Goal: Transaction & Acquisition: Register for event/course

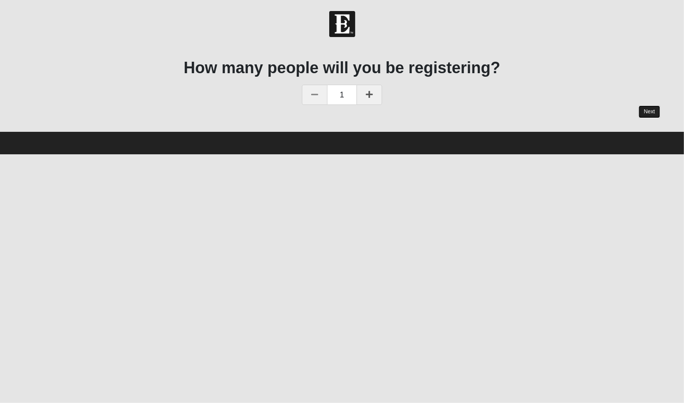
click at [647, 111] on link "Next" at bounding box center [649, 111] width 22 height 13
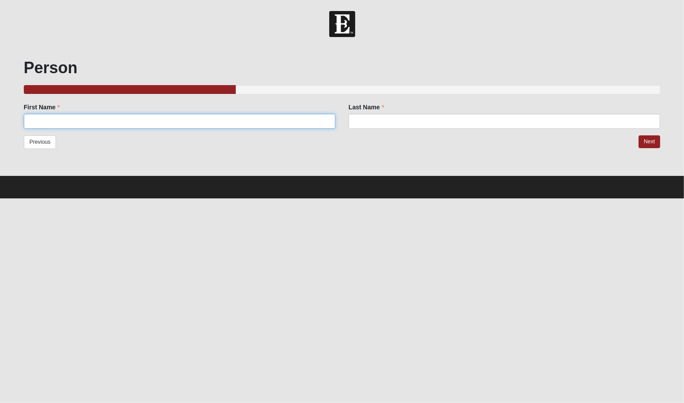
click at [304, 120] on input "First Name" at bounding box center [179, 121] width 311 height 15
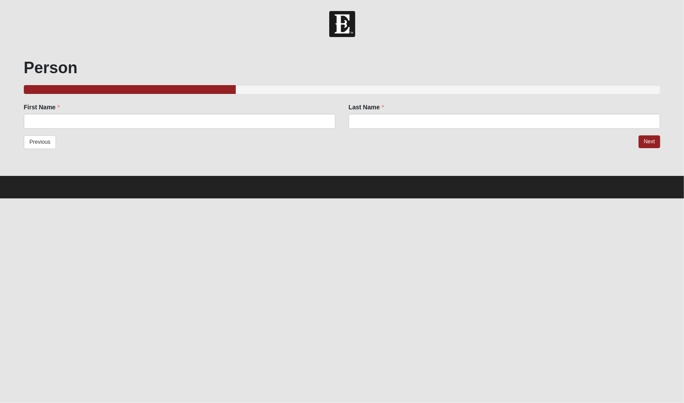
click at [152, 145] on div "Previous Next" at bounding box center [342, 148] width 636 height 26
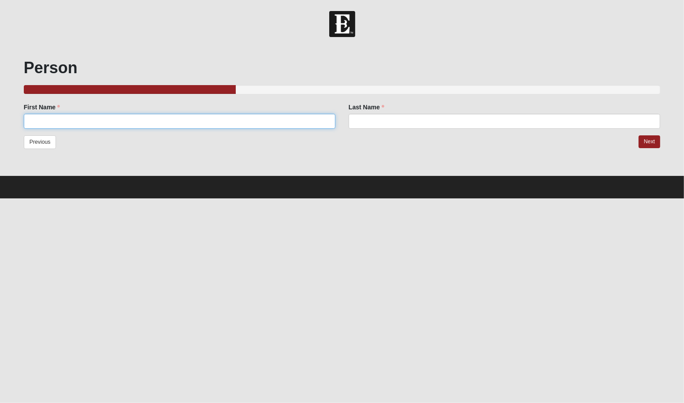
click at [137, 122] on input "First Name" at bounding box center [179, 121] width 311 height 15
type input "[PERSON_NAME]"
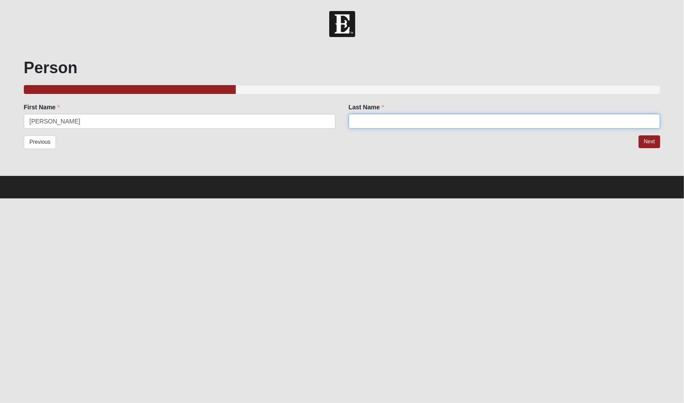
click at [379, 123] on input "Last Name" at bounding box center [503, 121] width 311 height 15
type input "[PERSON_NAME]"
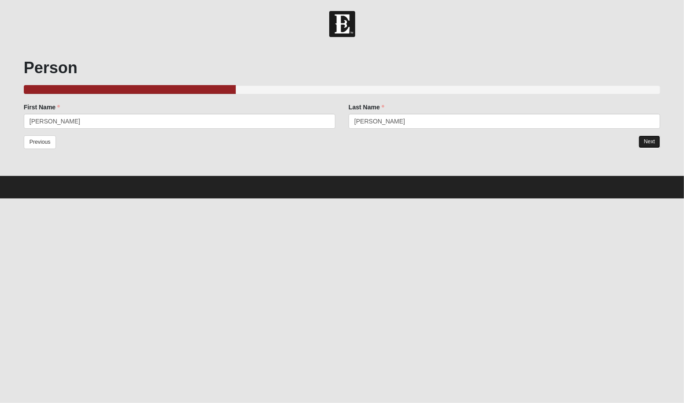
click at [651, 142] on link "Next" at bounding box center [649, 141] width 22 height 13
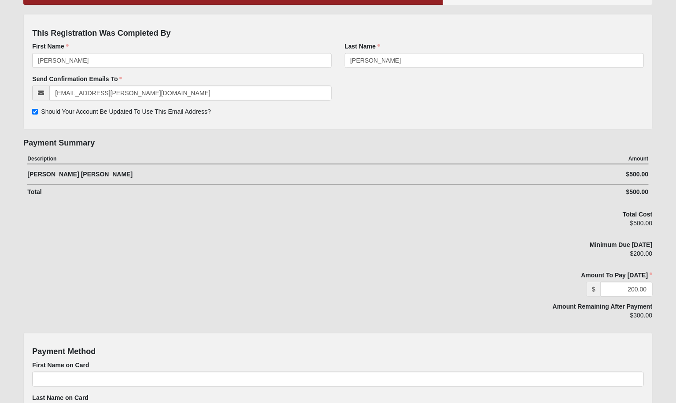
scroll to position [337, 0]
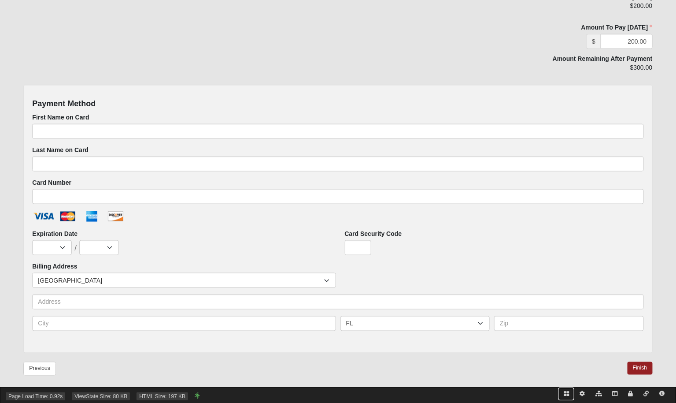
click at [567, 392] on icon at bounding box center [566, 393] width 5 height 5
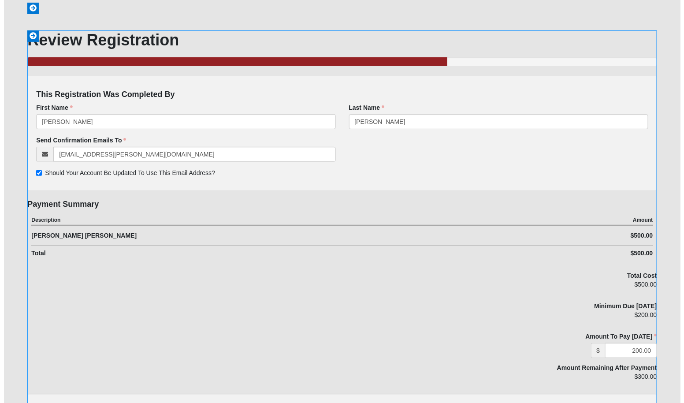
scroll to position [0, 0]
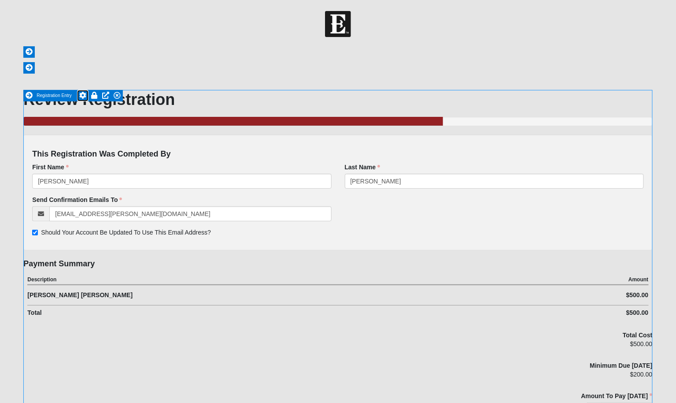
click at [83, 97] on icon at bounding box center [82, 95] width 7 height 7
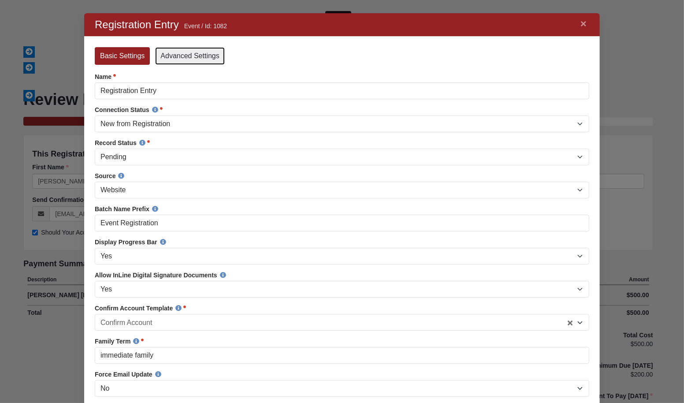
click at [196, 60] on link "Advanced Settings" at bounding box center [189, 56] width 69 height 18
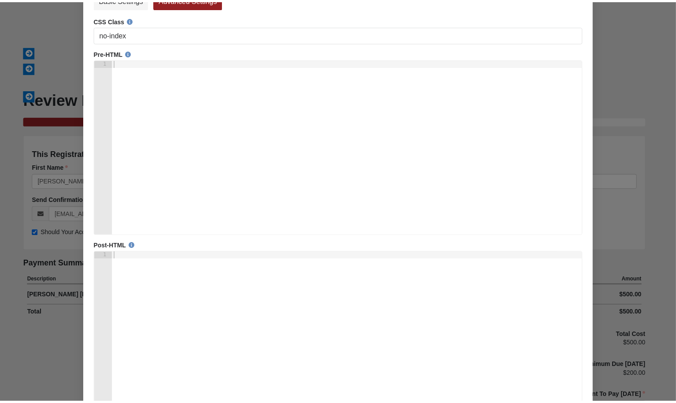
scroll to position [125, 0]
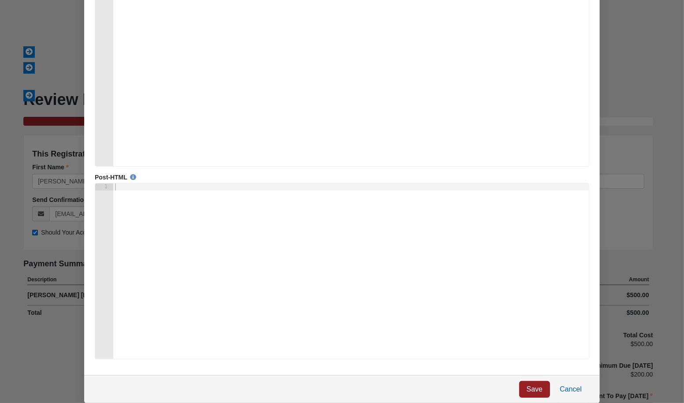
click at [576, 388] on link "Cancel" at bounding box center [570, 389] width 37 height 17
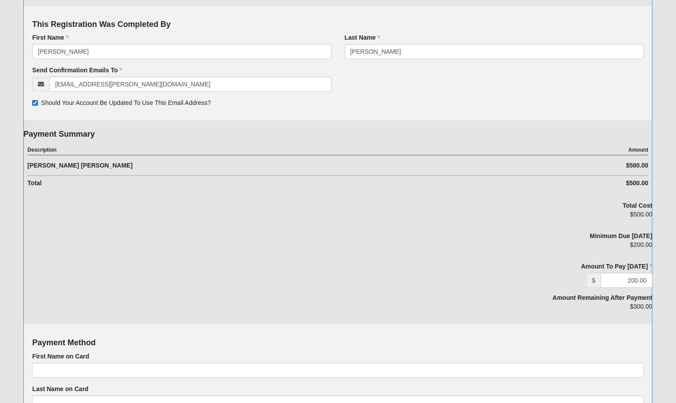
scroll to position [0, 0]
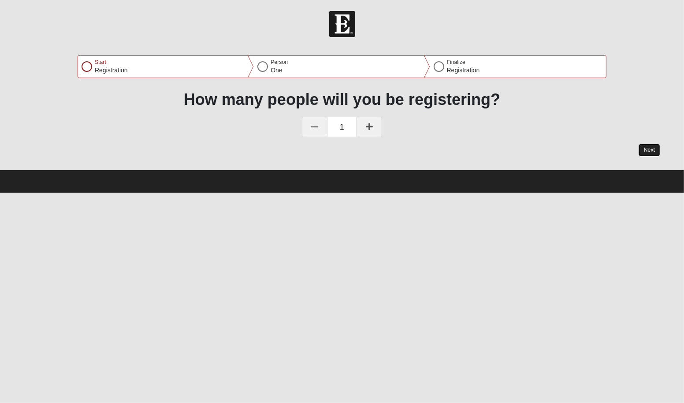
click at [640, 147] on button "Next" at bounding box center [649, 150] width 22 height 13
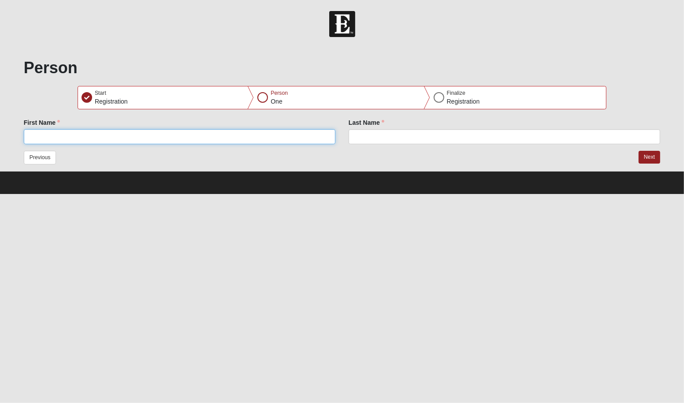
click at [178, 132] on input "First Name" at bounding box center [179, 136] width 311 height 15
type input "[PERSON_NAME]"
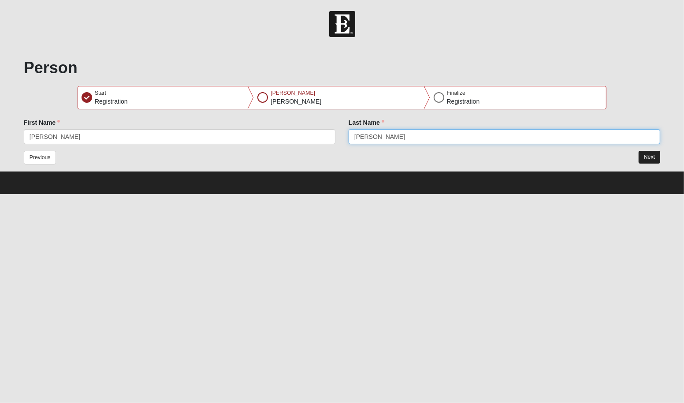
type input "[PERSON_NAME]"
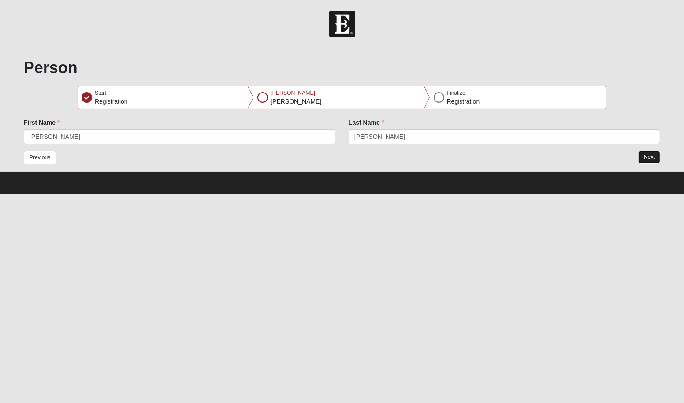
click at [649, 151] on button "Next" at bounding box center [649, 157] width 22 height 13
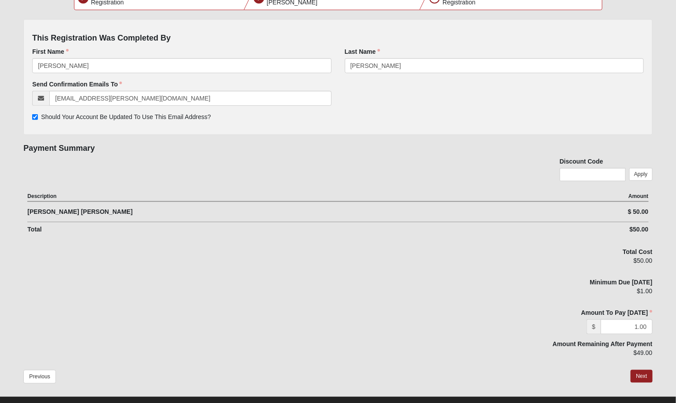
scroll to position [113, 0]
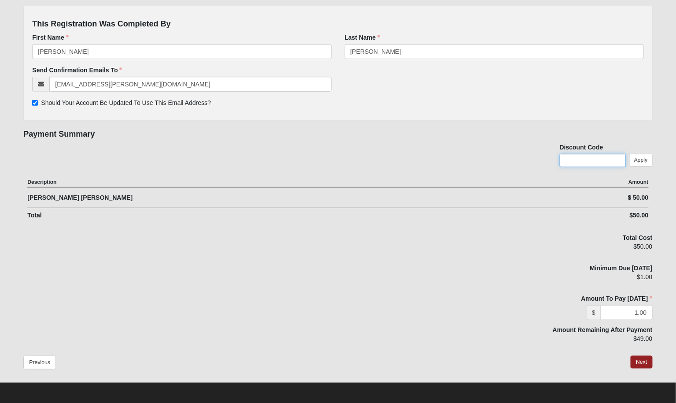
click at [583, 154] on input "text" at bounding box center [593, 160] width 66 height 13
type input "test"
click at [647, 161] on button "Apply" at bounding box center [641, 160] width 23 height 13
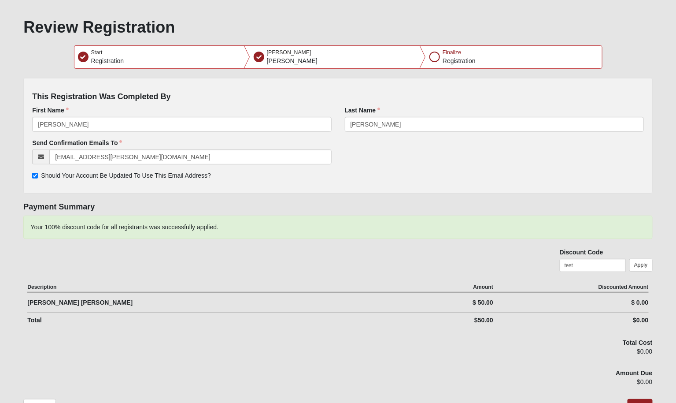
scroll to position [83, 0]
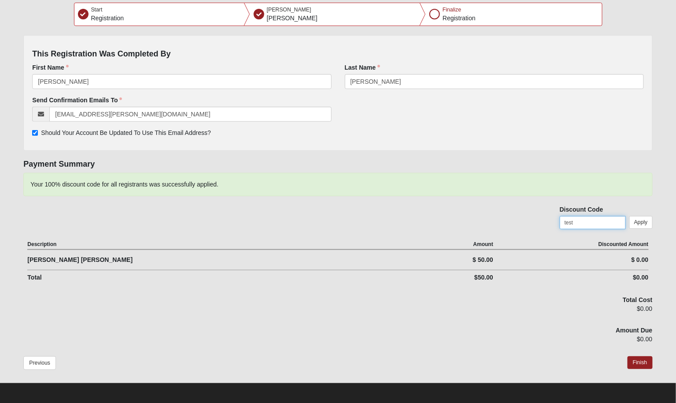
drag, startPoint x: 589, startPoint y: 219, endPoint x: 553, endPoint y: 219, distance: 35.2
click at [553, 219] on div "Your 100% discount code for all registrants was successfully applied. Discount …" at bounding box center [337, 205] width 629 height 64
click at [641, 217] on button "Apply" at bounding box center [641, 222] width 23 height 13
click at [37, 356] on button "Previous" at bounding box center [39, 363] width 33 height 14
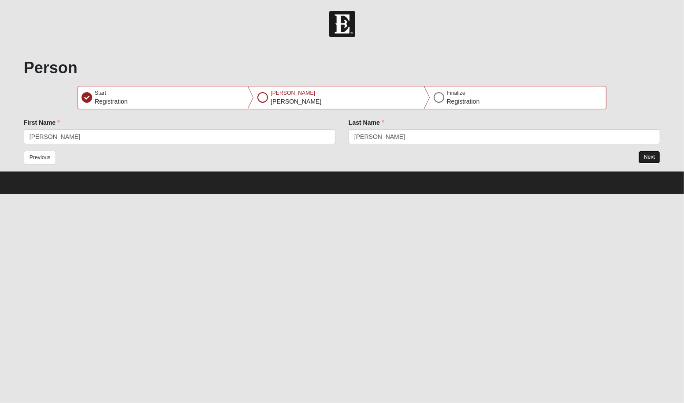
click at [648, 161] on button "Next" at bounding box center [649, 157] width 22 height 13
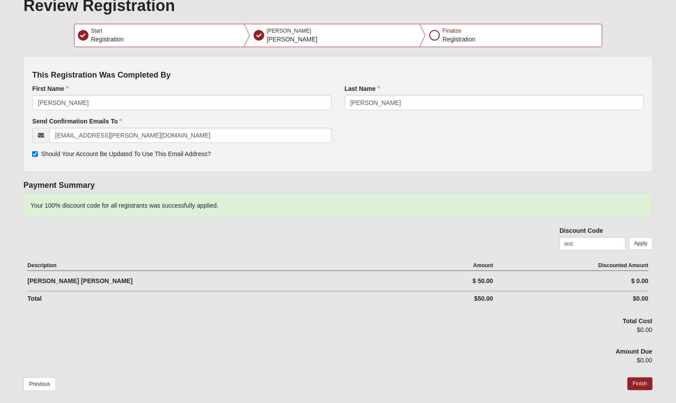
scroll to position [83, 0]
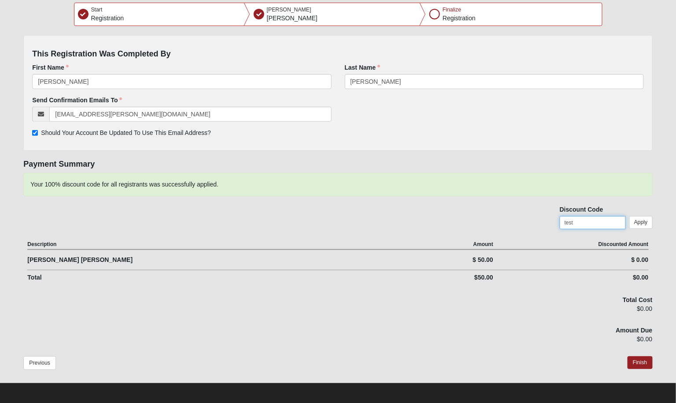
drag, startPoint x: 603, startPoint y: 222, endPoint x: 544, endPoint y: 222, distance: 59.5
click at [544, 222] on div "Your 100% discount code for all registrants was successfully applied. Discount …" at bounding box center [337, 205] width 629 height 64
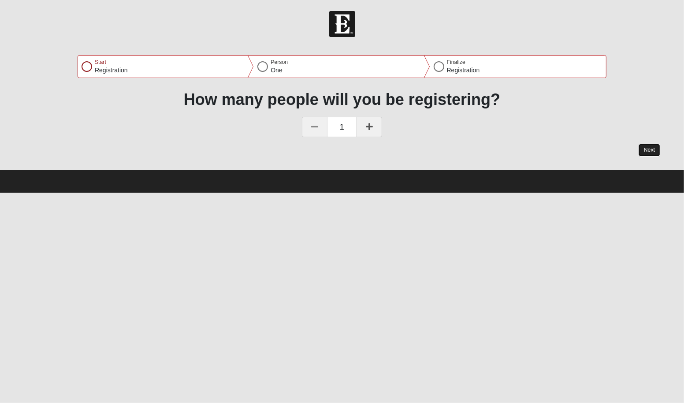
click at [651, 148] on button "Next" at bounding box center [649, 150] width 22 height 13
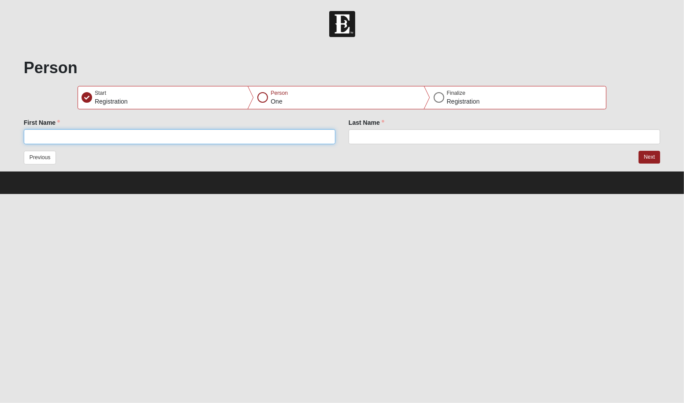
click at [291, 130] on input "First Name" at bounding box center [179, 136] width 311 height 15
type input "Garri"
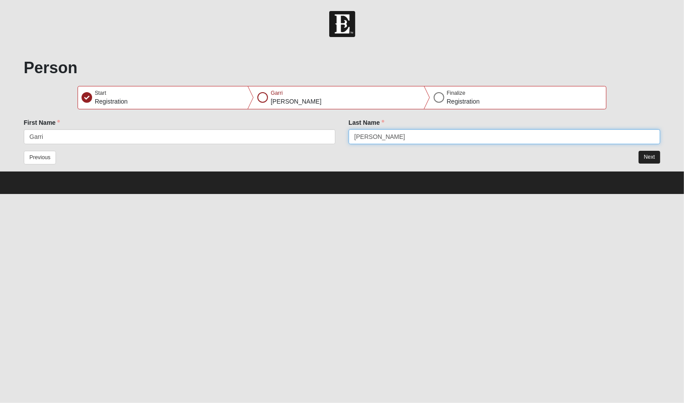
type input "[PERSON_NAME]"
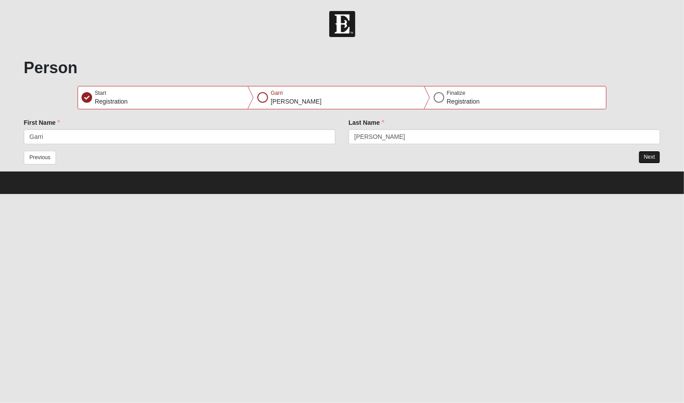
click at [649, 154] on button "Next" at bounding box center [649, 157] width 22 height 13
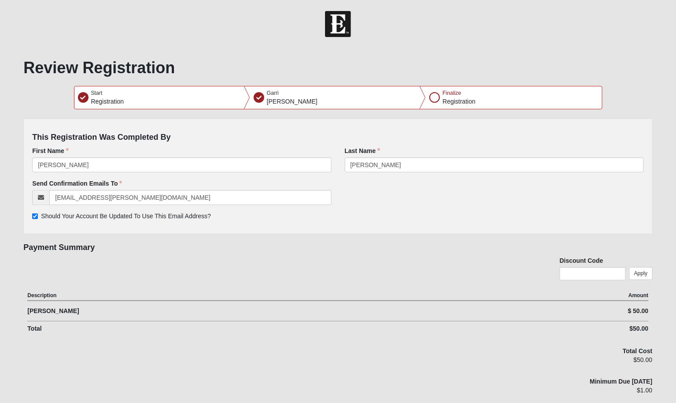
scroll to position [113, 0]
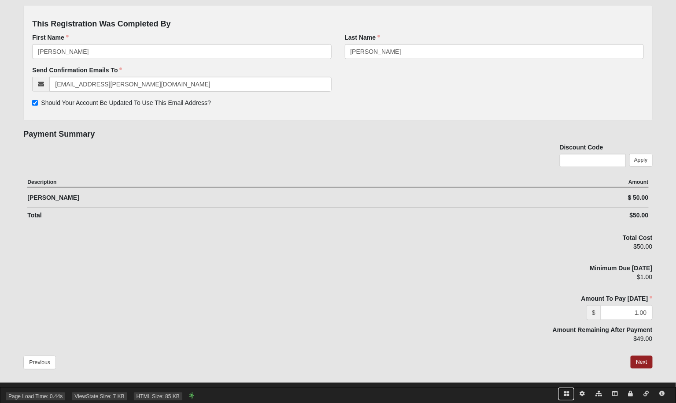
click at [566, 394] on icon at bounding box center [566, 393] width 5 height 5
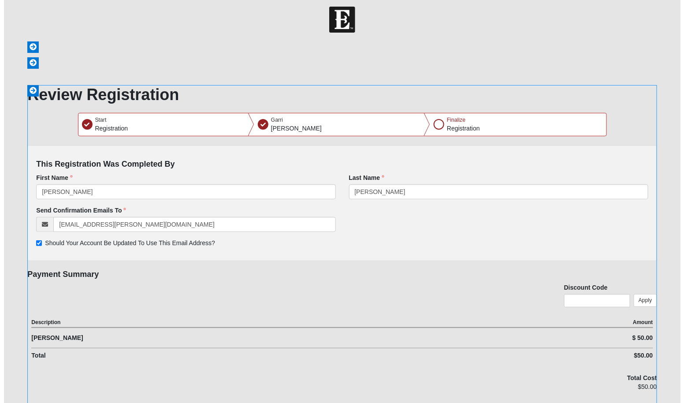
scroll to position [0, 0]
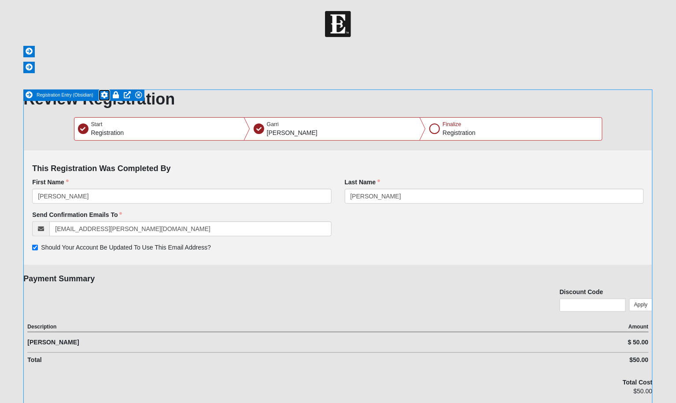
click at [106, 94] on icon at bounding box center [104, 94] width 7 height 7
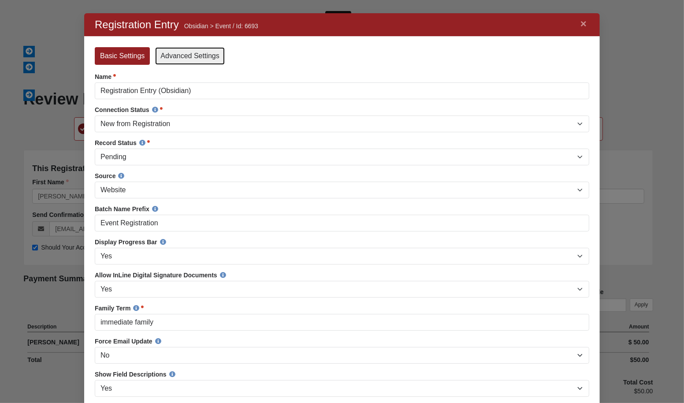
click at [192, 59] on link "Advanced Settings" at bounding box center [189, 56] width 69 height 18
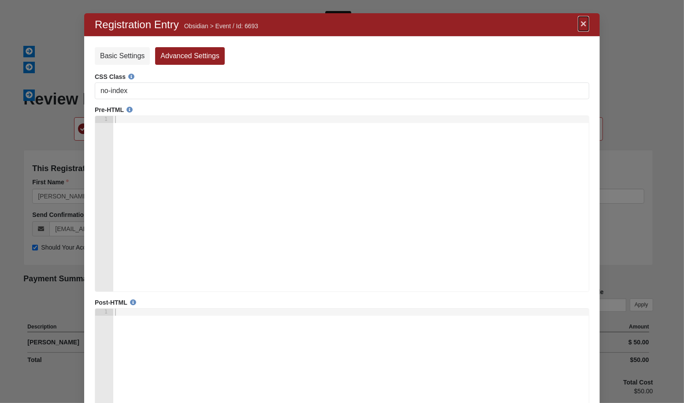
click at [581, 26] on link "×" at bounding box center [582, 24] width 11 height 16
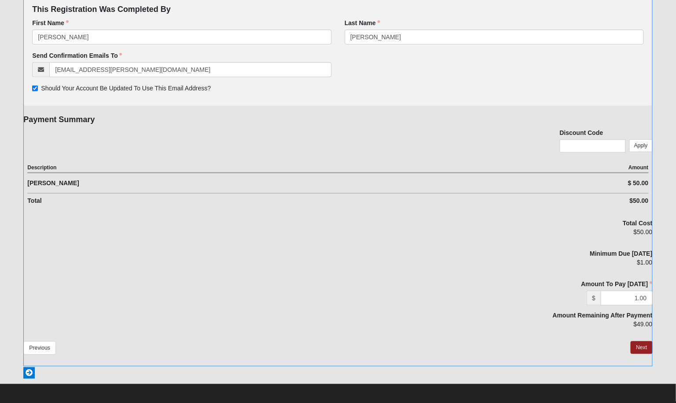
scroll to position [160, 0]
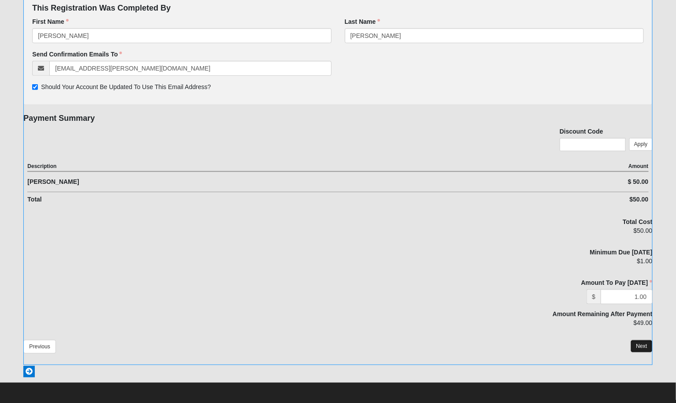
click at [637, 344] on button "Next" at bounding box center [642, 346] width 22 height 13
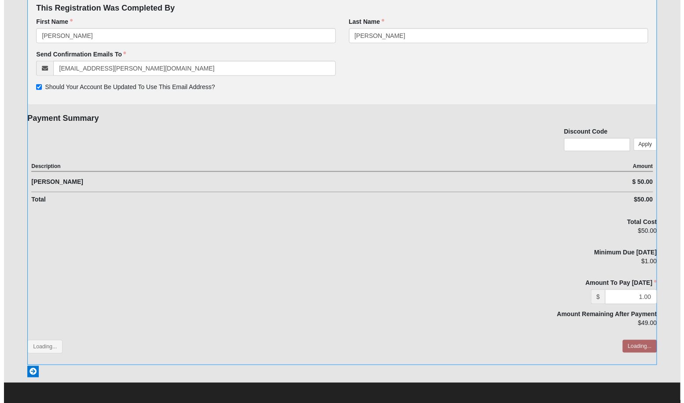
scroll to position [0, 0]
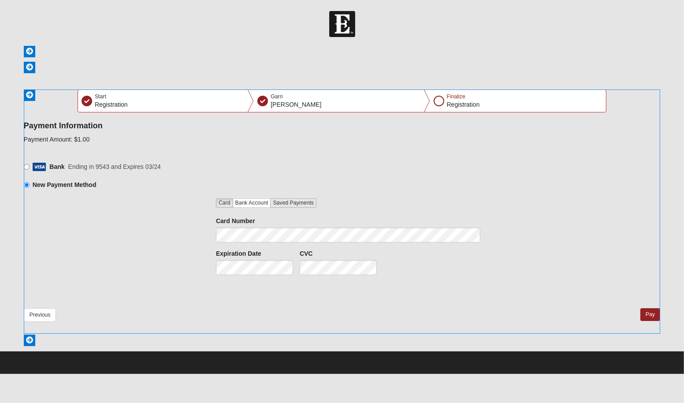
click at [295, 204] on link "Saved Payments" at bounding box center [293, 202] width 46 height 9
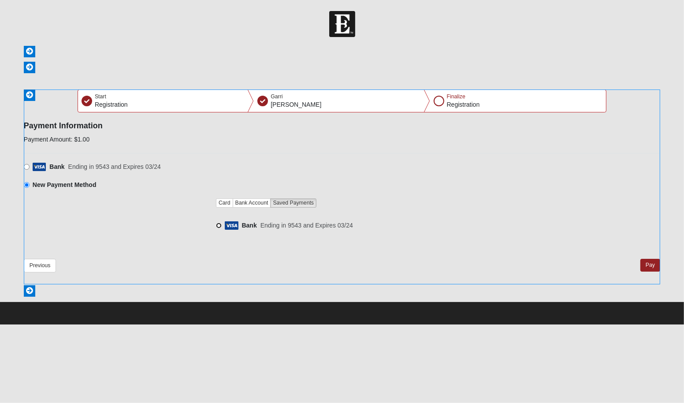
click at [218, 223] on input "Bank Ending in 9543 and Expires 03/24" at bounding box center [219, 225] width 6 height 6
radio input "true"
